Goal: Complete application form

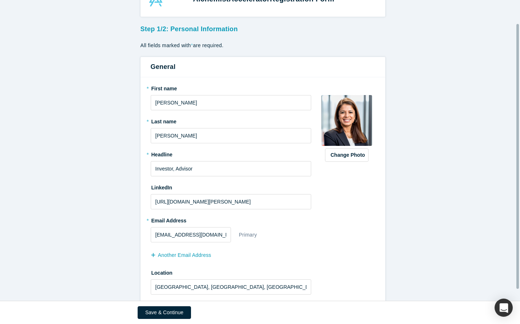
scroll to position [40, 0]
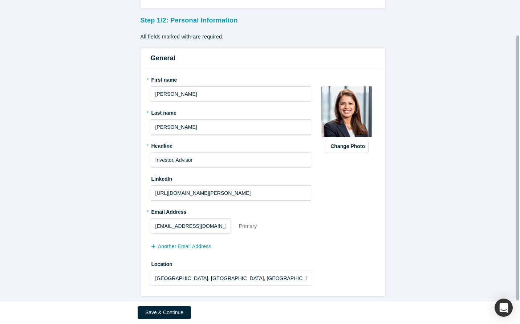
drag, startPoint x: 518, startPoint y: 197, endPoint x: 510, endPoint y: 264, distance: 67.6
click at [510, 264] on div "Alchemist Accelerator Registration Form Step 1/2: Personal Information All fiel…" at bounding box center [260, 150] width 520 height 301
click at [164, 314] on button "Save & Continue" at bounding box center [164, 312] width 53 height 13
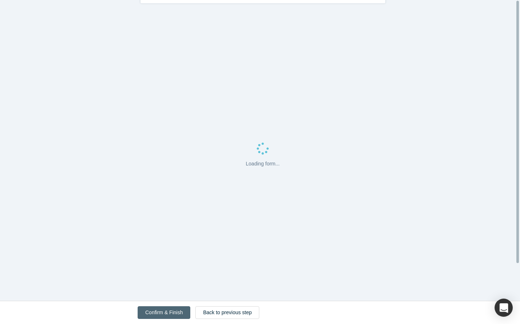
scroll to position [0, 0]
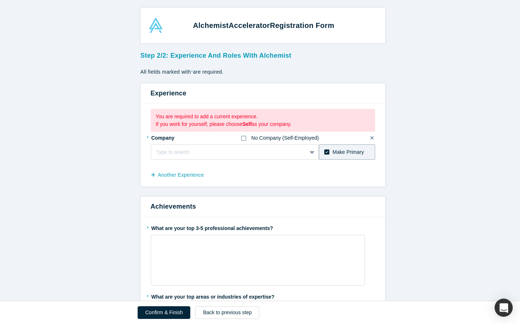
click at [241, 138] on icon at bounding box center [243, 138] width 5 height 6
click at [0, 0] on input "No Company (Self-Employed)" at bounding box center [0, 0] width 0 height 0
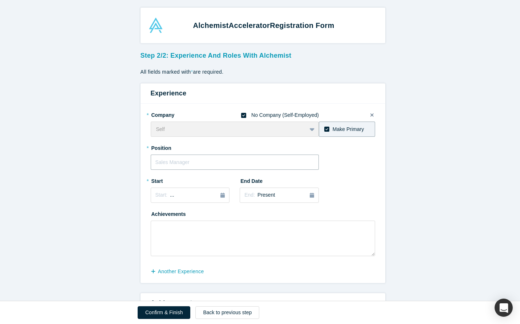
click at [202, 166] on input "text" at bounding box center [235, 162] width 168 height 15
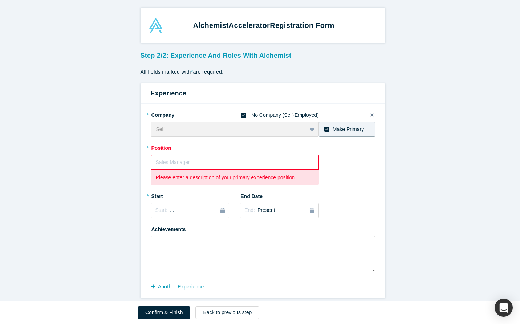
click at [184, 163] on input "text" at bounding box center [235, 162] width 168 height 15
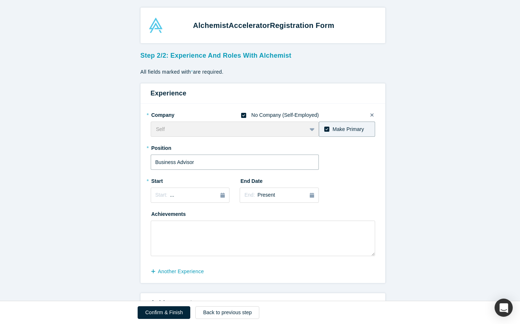
type input "Business Advisor"
click at [229, 176] on div at bounding box center [234, 191] width 10 height 33
click at [217, 189] on div "* Start Start: ..." at bounding box center [190, 189] width 79 height 28
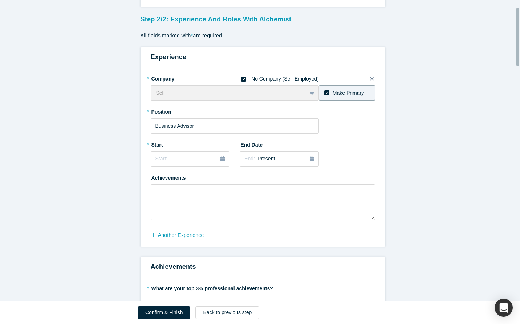
drag, startPoint x: 124, startPoint y: 154, endPoint x: 4, endPoint y: 186, distance: 124.7
drag, startPoint x: 0, startPoint y: 237, endPoint x: 1, endPoint y: 141, distance: 96.6
drag, startPoint x: 1, startPoint y: 141, endPoint x: 121, endPoint y: 223, distance: 144.6
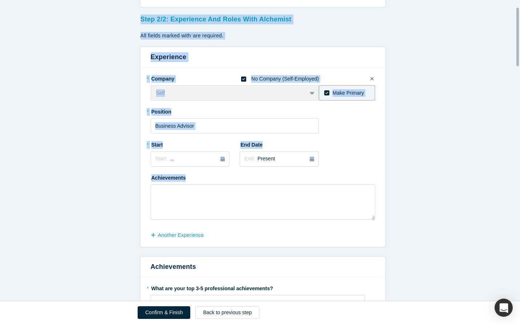
drag, startPoint x: 0, startPoint y: 226, endPoint x: 0, endPoint y: 137, distance: 88.6
click at [0, 155] on html "Alchemist Accelerator Registration Form Step 2/2: Experience and Roles with Alc…" at bounding box center [260, 162] width 520 height 324
click at [0, 137] on html "Alchemist Accelerator Registration Form Step 2/2: Experience and Roles with Alc…" at bounding box center [260, 162] width 520 height 324
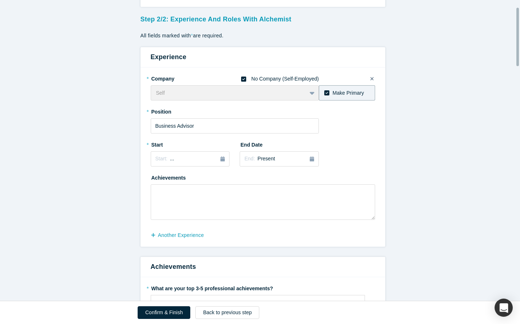
click at [0, 137] on html "Alchemist Accelerator Registration Form Step 2/2: Experience and Roles with Alc…" at bounding box center [260, 162] width 520 height 324
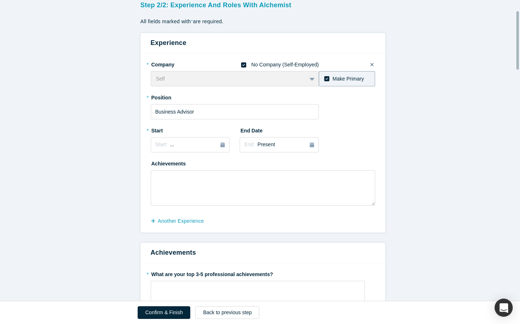
scroll to position [0, 0]
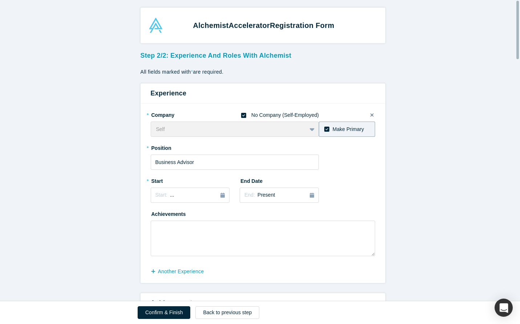
drag, startPoint x: 16, startPoint y: 127, endPoint x: 18, endPoint y: 184, distance: 56.7
click at [220, 195] on icon "button" at bounding box center [222, 195] width 4 height 5
click at [165, 230] on div "Jan" at bounding box center [165, 231] width 23 height 8
click at [208, 196] on div "Start: [DATE]" at bounding box center [190, 196] width 70 height 8
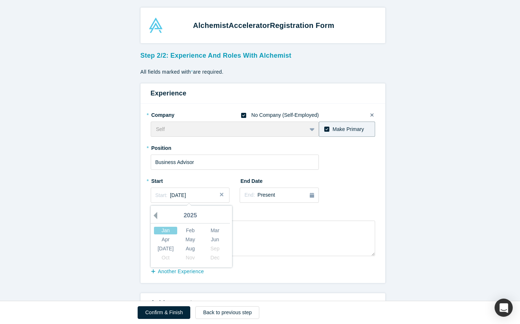
click at [154, 214] on button "Previous Year" at bounding box center [153, 215] width 7 height 7
click at [161, 230] on div "Jan" at bounding box center [165, 231] width 23 height 8
click at [202, 195] on div "Start: [DATE]" at bounding box center [190, 196] width 70 height 8
click at [167, 229] on div "Jan" at bounding box center [165, 231] width 23 height 8
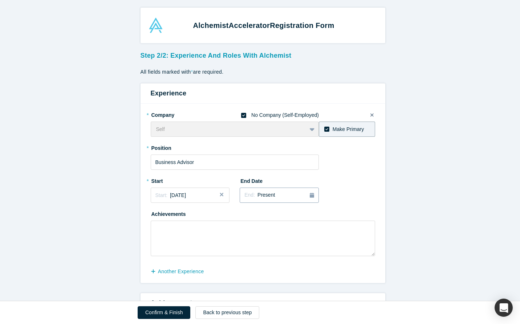
click at [268, 194] on span "Present" at bounding box center [265, 195] width 17 height 6
click at [206, 230] on textarea at bounding box center [263, 239] width 224 height 36
type textarea "A"
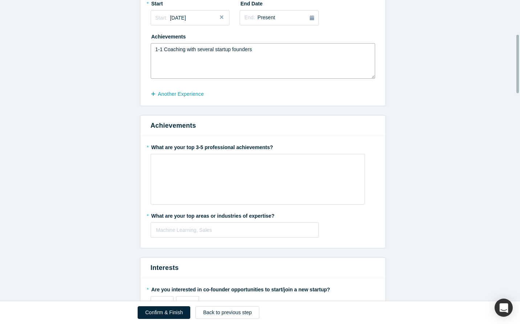
scroll to position [176, 0]
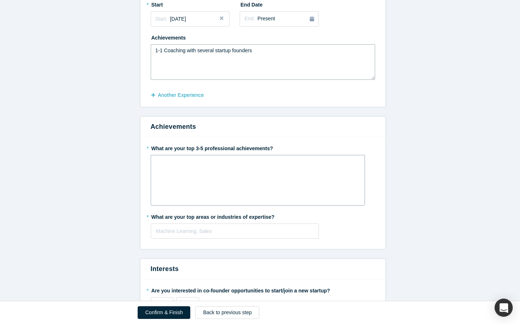
type textarea "1-1 Coaching with several startup founders"
click at [209, 173] on div "rdw-wrapper" at bounding box center [258, 180] width 214 height 51
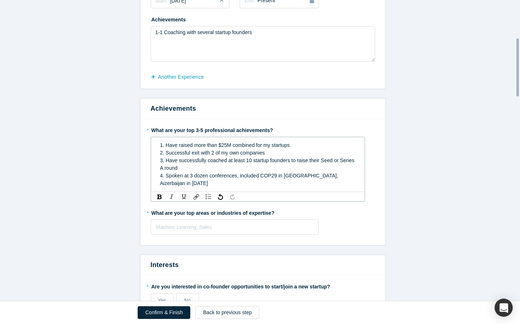
scroll to position [196, 0]
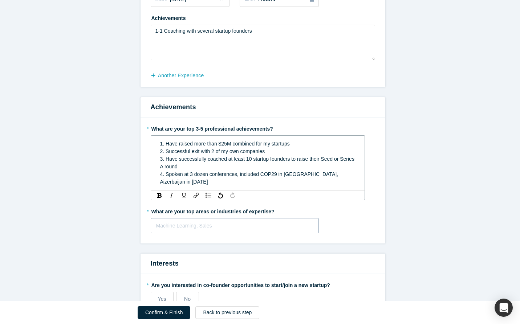
click at [207, 218] on div "Machine Learning, Sales" at bounding box center [235, 225] width 168 height 15
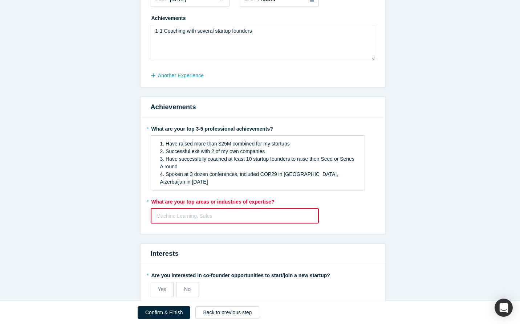
click at [241, 213] on div at bounding box center [234, 216] width 157 height 9
type input "s"
click at [203, 212] on div at bounding box center [234, 216] width 157 height 9
type input "Strategy, fundraising"
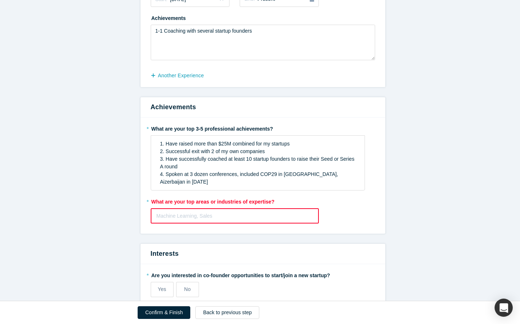
click at [216, 210] on div "Machine Learning, Sales" at bounding box center [234, 216] width 167 height 12
type input ","
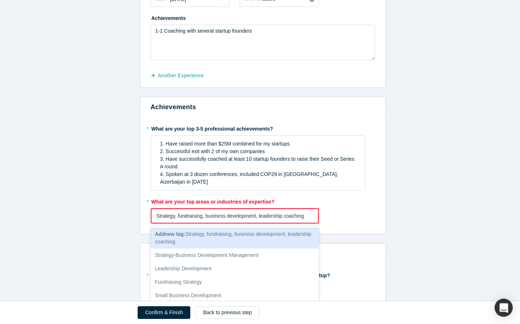
type input "Strategy, fundraising, business development, leadership coaching"
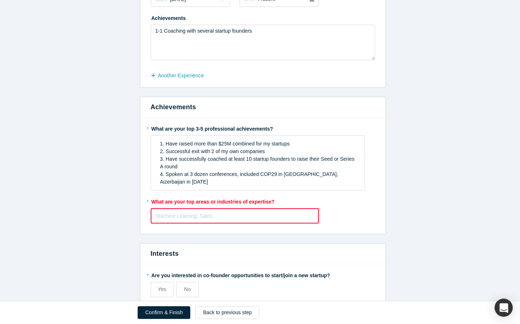
click at [186, 212] on div at bounding box center [234, 216] width 157 height 9
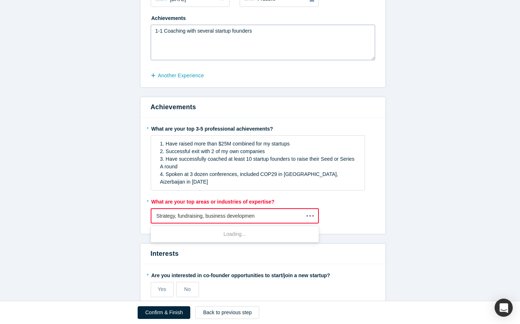
type input "Strategy, fundraising, business development"
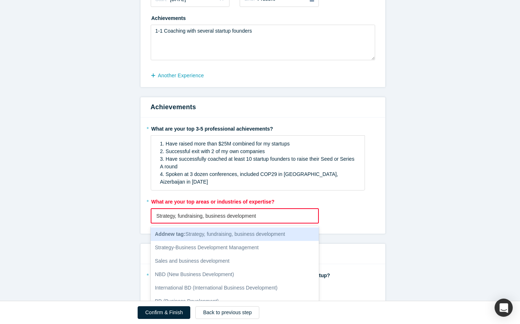
click at [228, 231] on span "Add new tag : Strategy, fundraising, business development" at bounding box center [220, 234] width 130 height 6
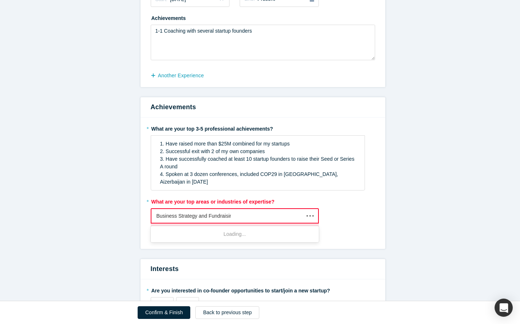
type input "Business Strategy and Fundraising"
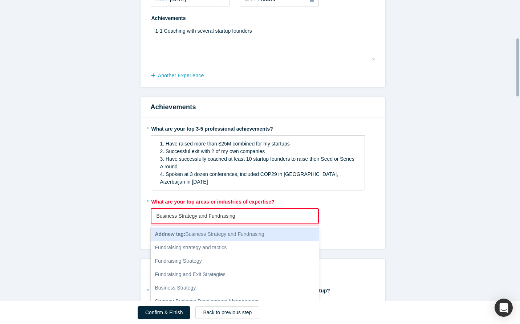
click at [247, 231] on span "Add new tag : Business Strategy and Fundraising" at bounding box center [209, 234] width 109 height 6
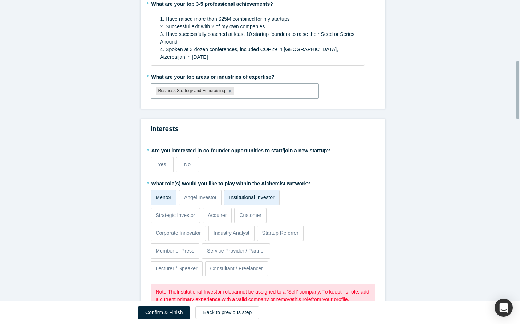
scroll to position [326, 0]
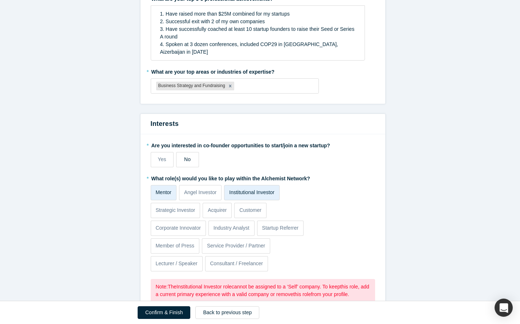
click at [186, 157] on span "No" at bounding box center [187, 159] width 7 height 6
click at [0, 0] on input "No" at bounding box center [0, 0] width 0 height 0
click at [264, 189] on p "Institutional Investor" at bounding box center [251, 193] width 45 height 8
click at [0, 0] on input "Institutional Investor" at bounding box center [0, 0] width 0 height 0
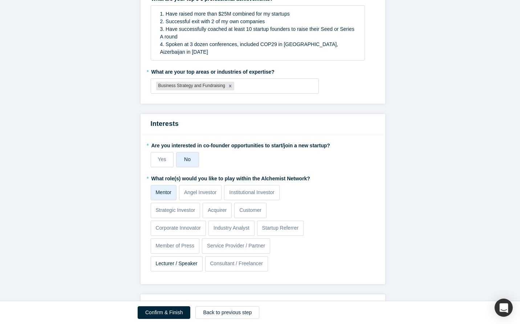
click at [158, 260] on p "Lecturer / Speaker" at bounding box center [176, 264] width 42 height 8
click at [0, 0] on input "Lecturer / Speaker" at bounding box center [0, 0] width 0 height 0
click at [243, 262] on p "Consultant / Freelancer" at bounding box center [236, 264] width 53 height 8
click at [0, 0] on input "Consultant / Freelancer" at bounding box center [0, 0] width 0 height 0
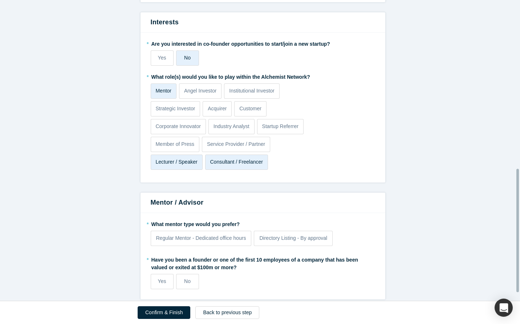
scroll to position [431, 0]
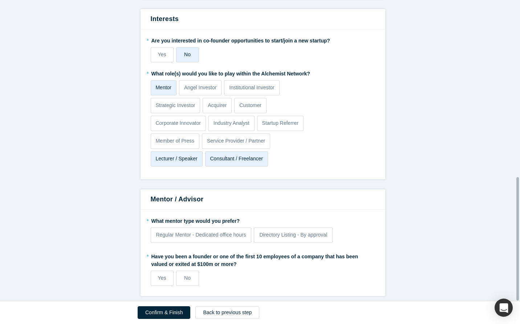
drag, startPoint x: 517, startPoint y: 113, endPoint x: 473, endPoint y: 296, distance: 188.7
click at [473, 296] on div "Alchemist Accelerator Registration Form Step 2/2: Experience and Roles with Alc…" at bounding box center [260, 150] width 520 height 301
click at [188, 275] on span "No" at bounding box center [187, 278] width 7 height 6
click at [0, 0] on input "No" at bounding box center [0, 0] width 0 height 0
click at [159, 315] on button "Confirm & Finish" at bounding box center [164, 312] width 53 height 13
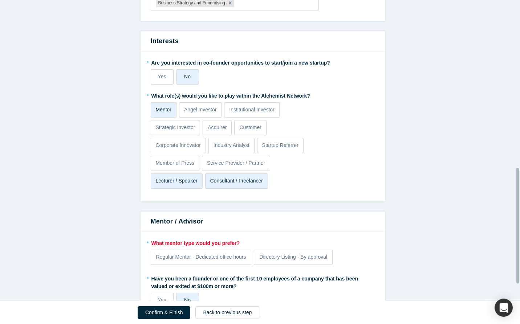
scroll to position [483, 0]
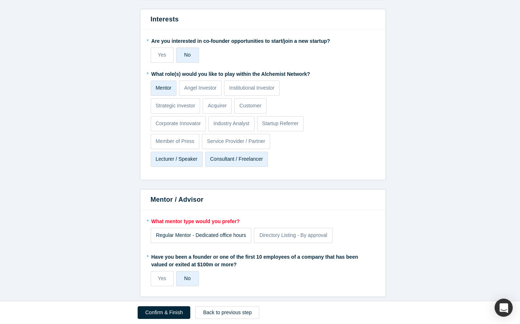
click at [176, 233] on span "Regular Mentor - Dedicated office hours" at bounding box center [201, 235] width 90 height 6
click at [0, 0] on input "Regular Mentor - Dedicated office hours" at bounding box center [0, 0] width 0 height 0
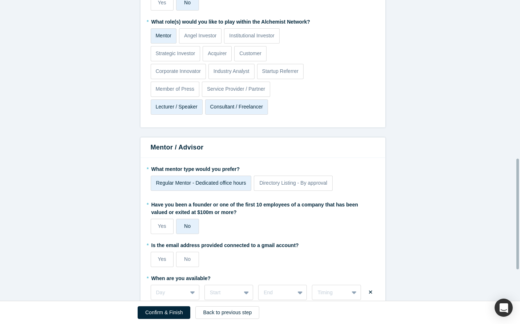
scroll to position [431, 0]
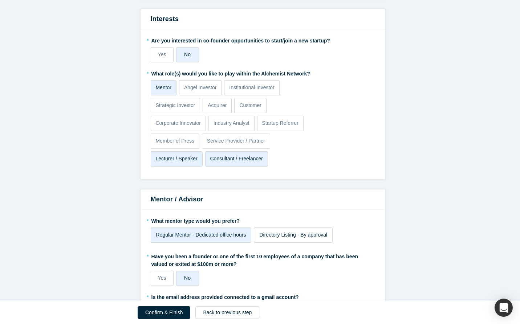
click at [270, 232] on span "Directory Listing - By approval" at bounding box center [293, 235] width 68 height 6
click at [0, 0] on input "Directory Listing - By approval" at bounding box center [0, 0] width 0 height 0
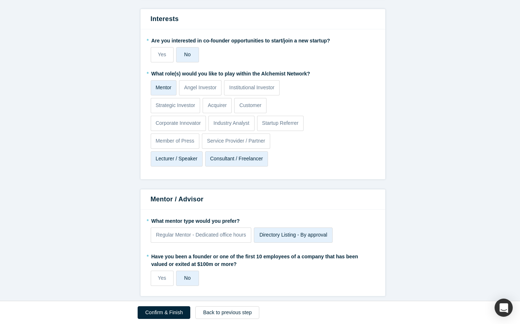
click at [155, 314] on button "Confirm & Finish" at bounding box center [164, 312] width 53 height 13
